Goal: Check status: Check status

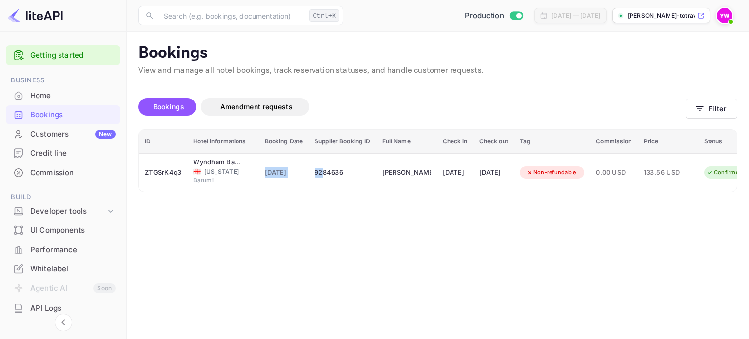
click at [56, 115] on div "Bookings" at bounding box center [72, 114] width 85 height 11
click at [706, 107] on button "Filter" at bounding box center [712, 108] width 52 height 20
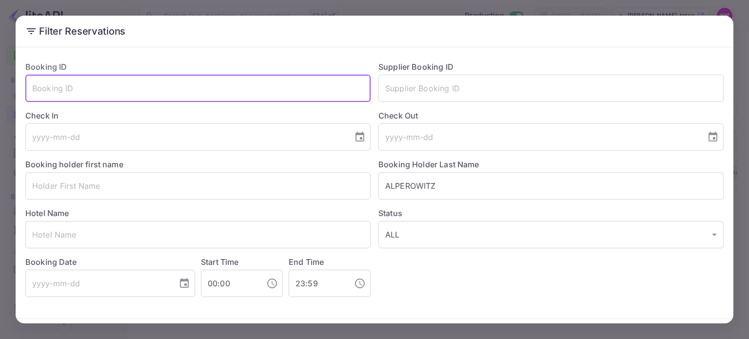
click at [142, 83] on input "text" at bounding box center [197, 88] width 345 height 27
paste input "8Q3MUeIUC"
type input "8Q3MUeIUC"
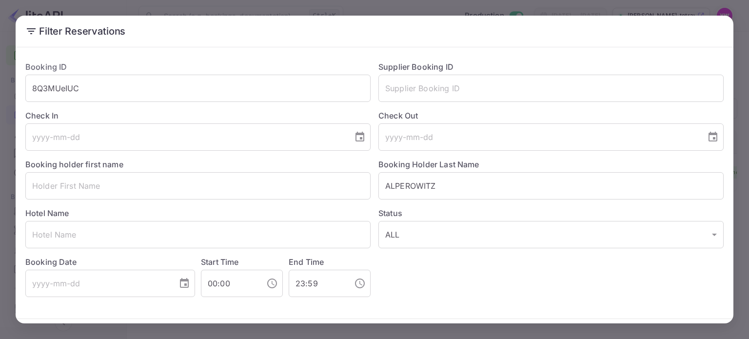
scroll to position [35, 0]
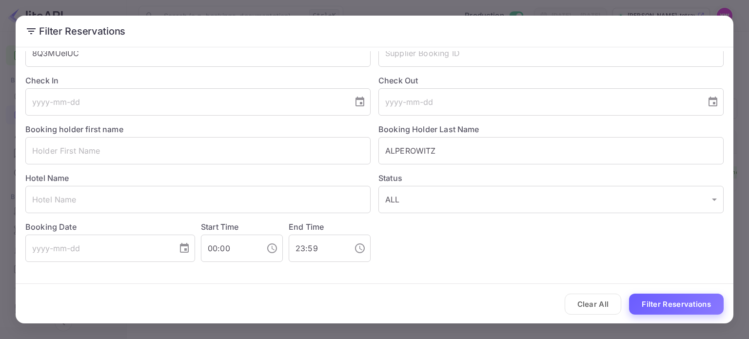
click at [666, 305] on button "Filter Reservations" at bounding box center [676, 304] width 95 height 21
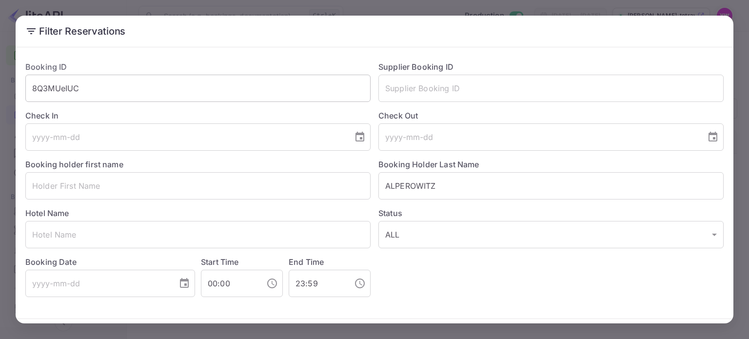
click at [59, 87] on input "8Q3MUeIUC" at bounding box center [197, 88] width 345 height 27
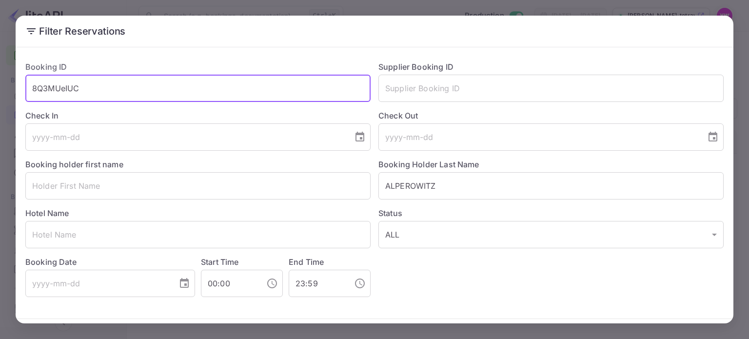
click at [59, 87] on input "8Q3MUeIUC" at bounding box center [197, 88] width 345 height 27
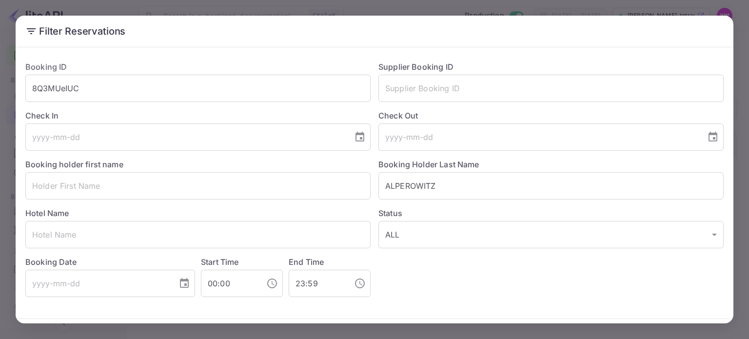
drag, startPoint x: 735, startPoint y: 228, endPoint x: 735, endPoint y: 260, distance: 32.2
click at [735, 260] on div "Filter Reservations Booking ID 8Q3MUeIUC ​ Supplier Booking ID ​ Check In ​ Che…" at bounding box center [374, 169] width 749 height 339
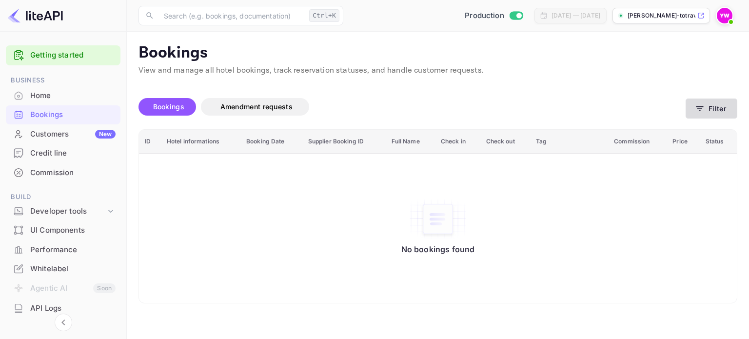
click at [698, 103] on button "Filter" at bounding box center [712, 108] width 52 height 20
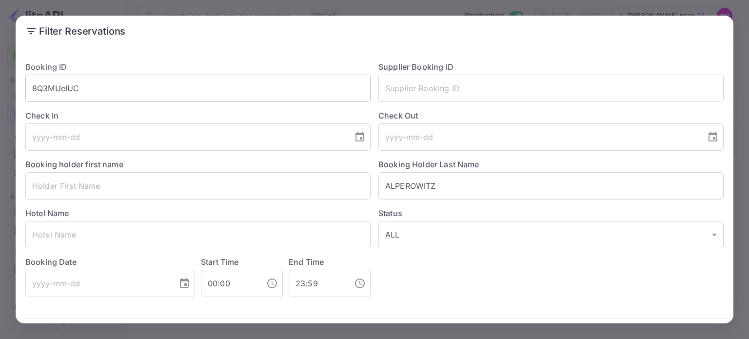
click at [168, 91] on input "8Q3MUeIUC" at bounding box center [197, 88] width 345 height 27
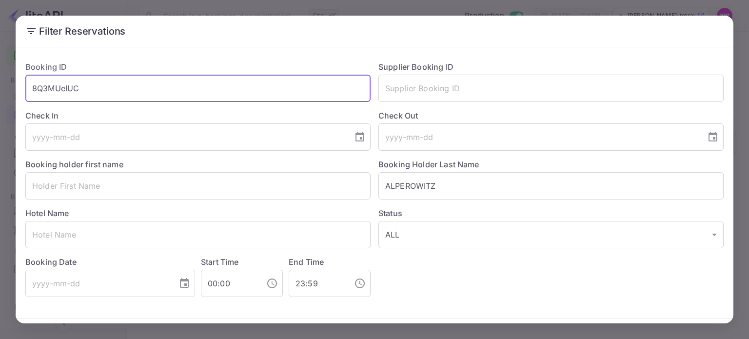
click at [629, 329] on button "Filter Reservations" at bounding box center [676, 339] width 95 height 21
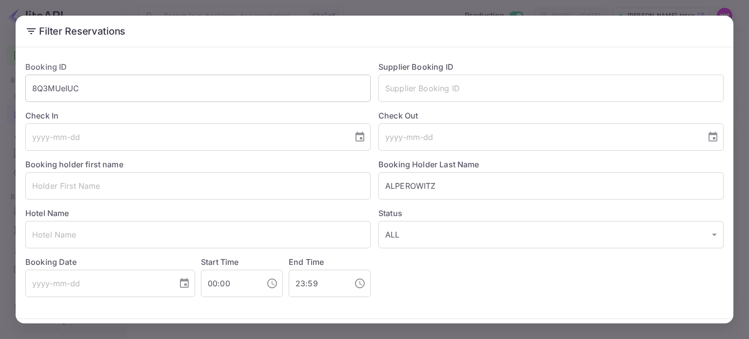
click at [58, 85] on input "8Q3MUeIUC" at bounding box center [197, 88] width 345 height 27
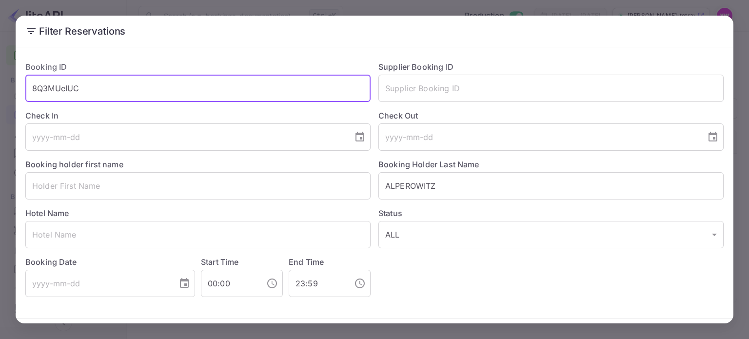
click at [58, 85] on input "8Q3MUeIUC" at bounding box center [197, 88] width 345 height 27
click at [480, 93] on input "text" at bounding box center [550, 88] width 345 height 27
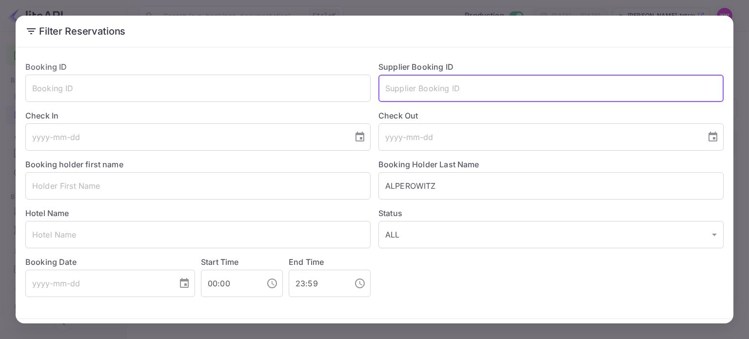
paste input "8430712"
type input "8430712"
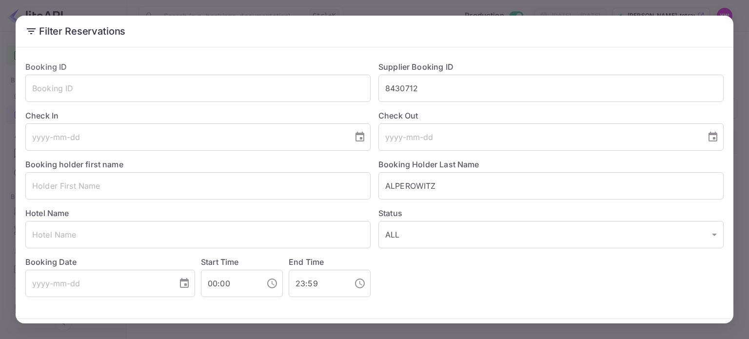
scroll to position [35, 0]
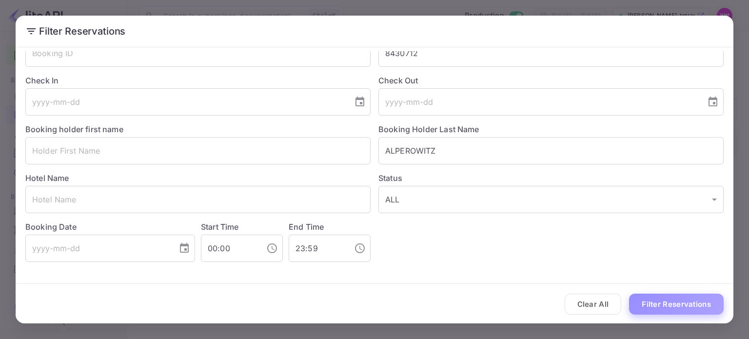
click at [656, 308] on button "Filter Reservations" at bounding box center [676, 304] width 95 height 21
click at [397, 4] on div "Filter Reservations Booking ID ​ Supplier Booking ID 8430712 ​ Check In ​ Check…" at bounding box center [374, 169] width 749 height 339
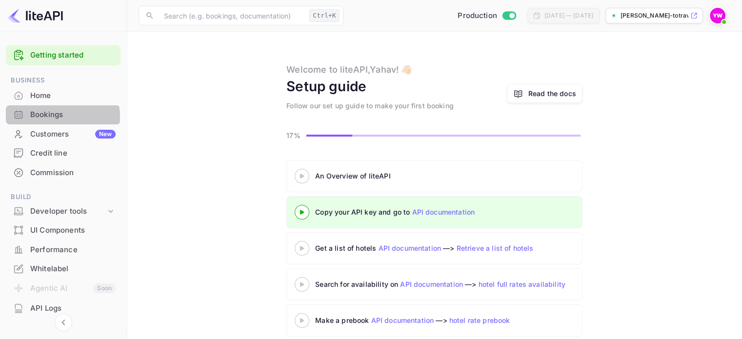
click at [42, 117] on div "Bookings" at bounding box center [72, 114] width 85 height 11
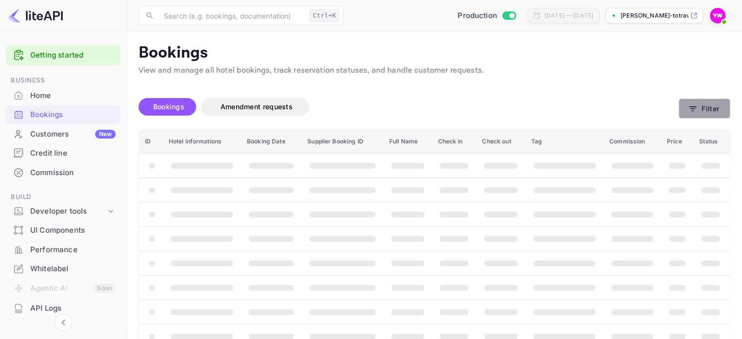
click at [703, 109] on button "Filter" at bounding box center [704, 108] width 52 height 20
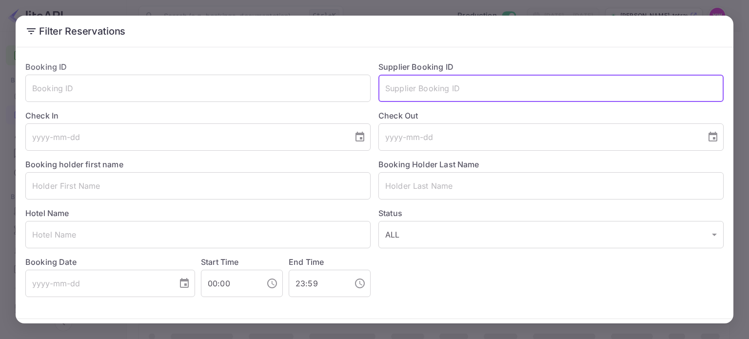
click at [422, 91] on input "text" at bounding box center [550, 88] width 345 height 27
paste input "8430712"
type input "8430712"
click at [629, 329] on button "Filter Reservations" at bounding box center [676, 339] width 95 height 21
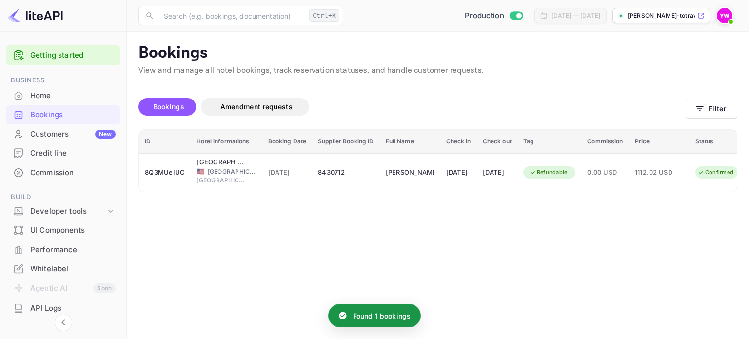
scroll to position [0, 37]
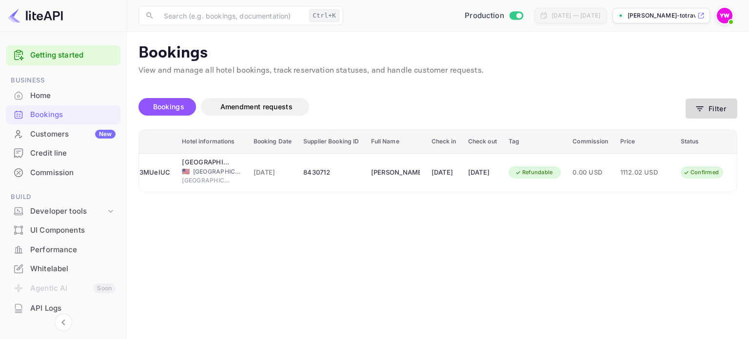
click at [703, 111] on icon "button" at bounding box center [700, 109] width 10 height 10
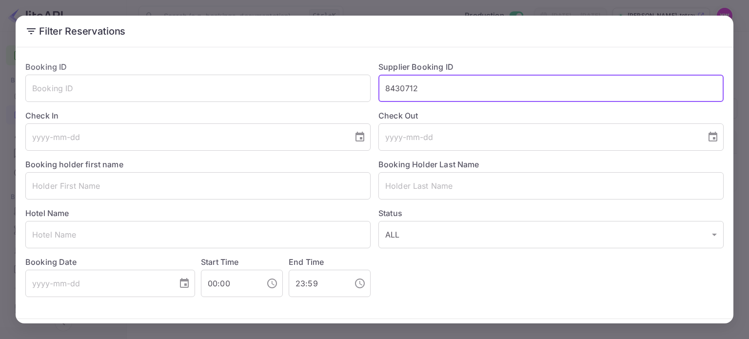
click at [389, 92] on input "8430712" at bounding box center [550, 88] width 345 height 27
click at [391, 93] on input "8430712" at bounding box center [550, 88] width 345 height 27
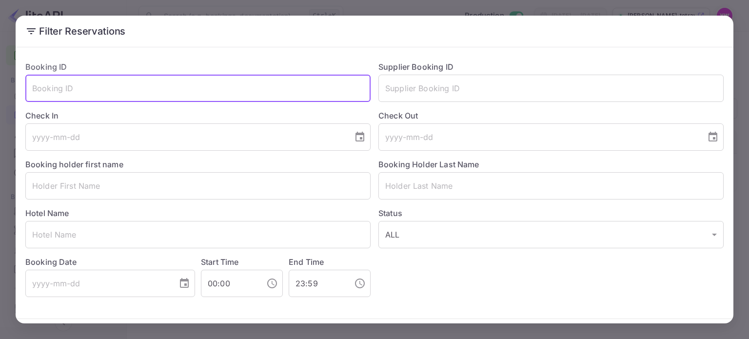
click at [202, 92] on input "text" at bounding box center [197, 88] width 345 height 27
paste input "8Q3MUeIUC"
type input "8Q3MUeIUC"
click at [629, 329] on button "Filter Reservations" at bounding box center [676, 339] width 95 height 21
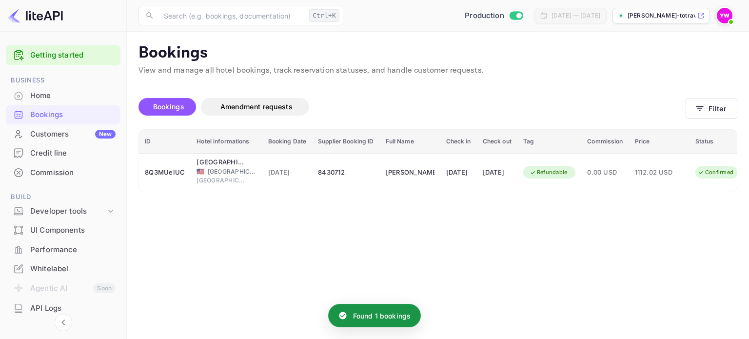
scroll to position [0, 0]
drag, startPoint x: 731, startPoint y: 201, endPoint x: 737, endPoint y: 241, distance: 40.4
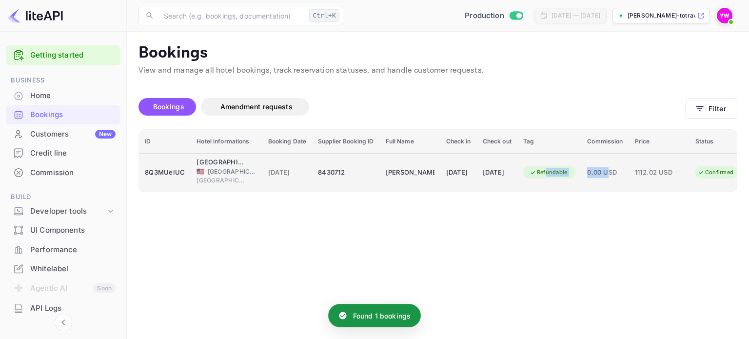
drag, startPoint x: 600, startPoint y: 191, endPoint x: 630, endPoint y: 191, distance: 29.7
click at [630, 191] on tr "8Q3MUeIUC Fontainebleau Las Vegas 🇺🇸 United States of America Las Vegas 20 Jul …" at bounding box center [445, 172] width 612 height 39
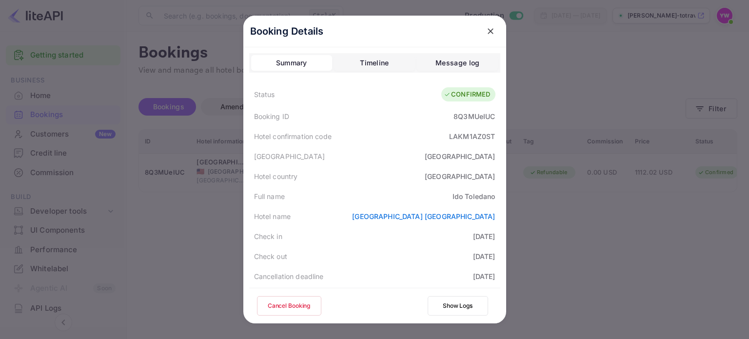
click at [673, 270] on div at bounding box center [374, 169] width 749 height 339
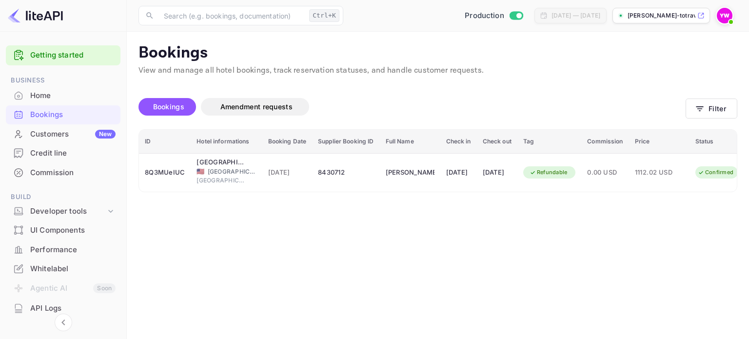
scroll to position [0, 37]
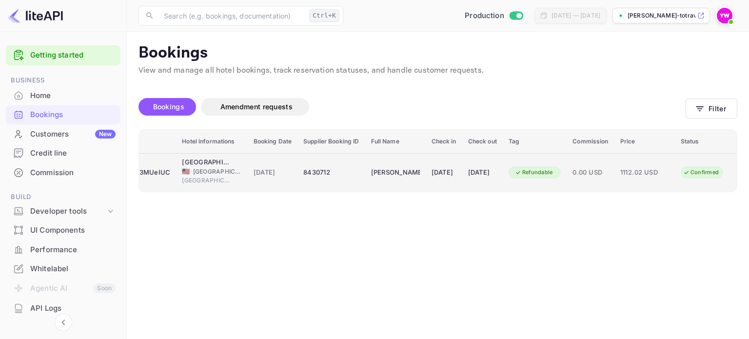
click at [702, 173] on div "Confirmed" at bounding box center [701, 172] width 48 height 12
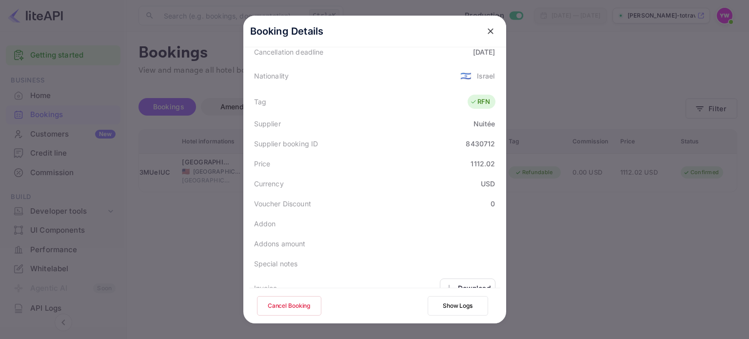
scroll to position [0, 0]
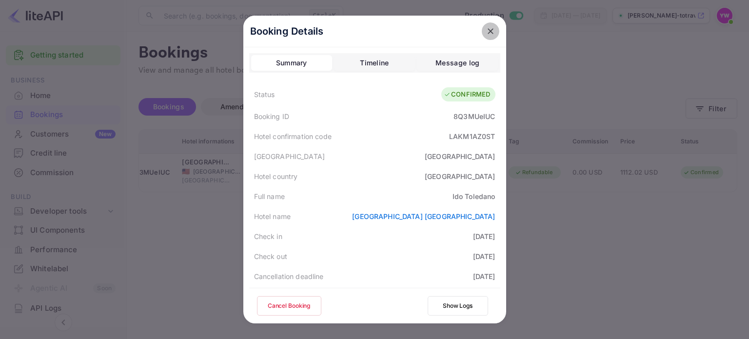
click at [488, 29] on icon "close" at bounding box center [491, 31] width 6 height 6
